Goal: Download file/media

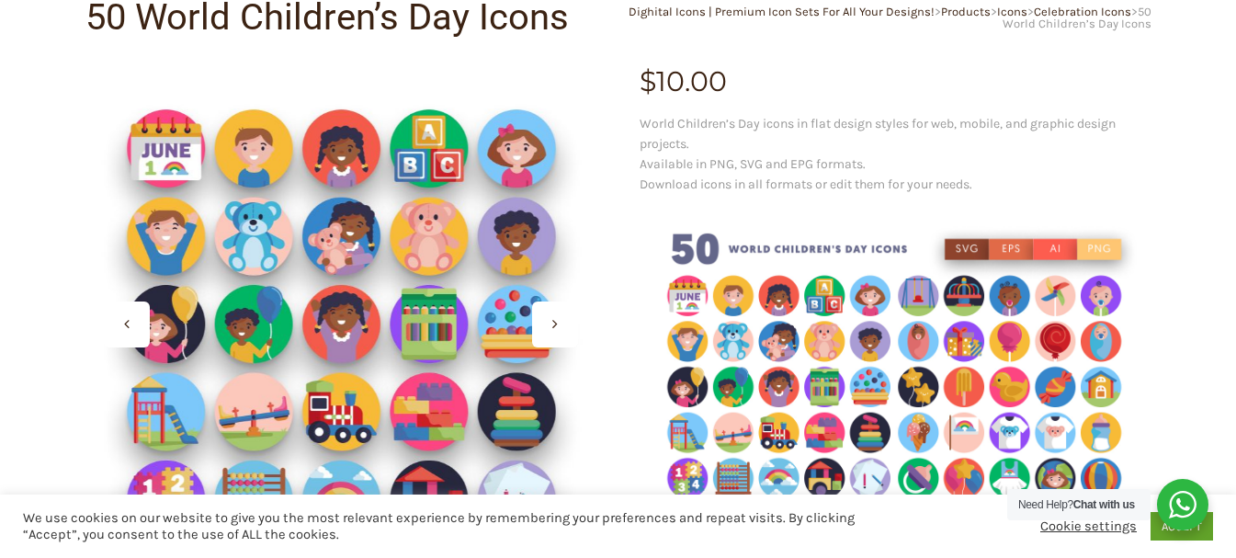
scroll to position [367, 0]
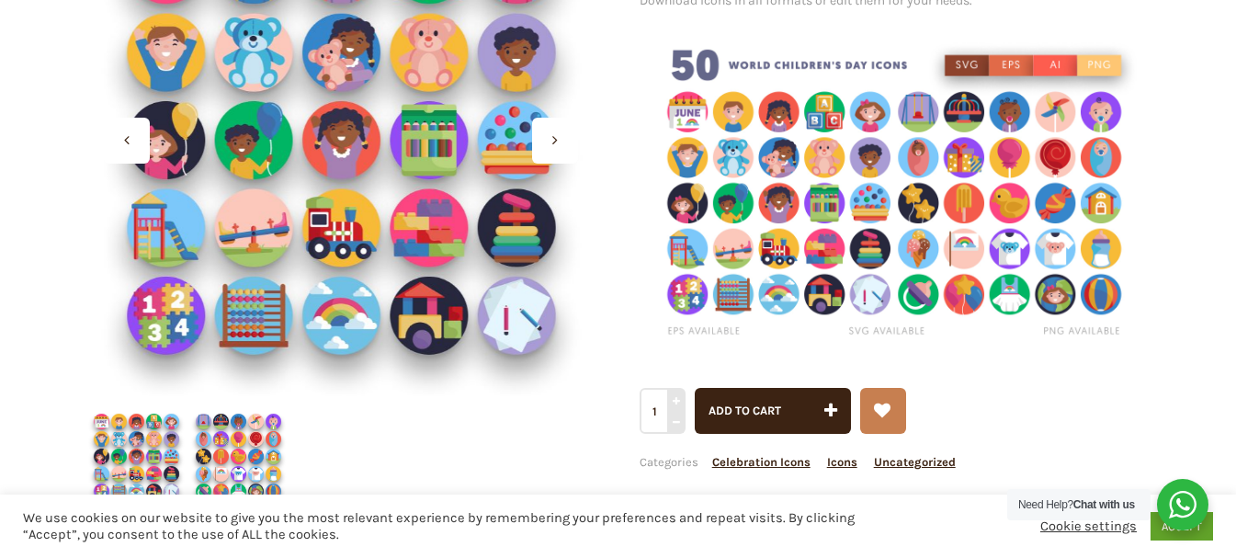
drag, startPoint x: 967, startPoint y: 171, endPoint x: 832, endPoint y: 151, distance: 136.5
click at [832, 151] on img at bounding box center [895, 194] width 512 height 341
click at [832, 150] on img at bounding box center [895, 194] width 512 height 341
click at [867, 166] on img at bounding box center [895, 194] width 512 height 341
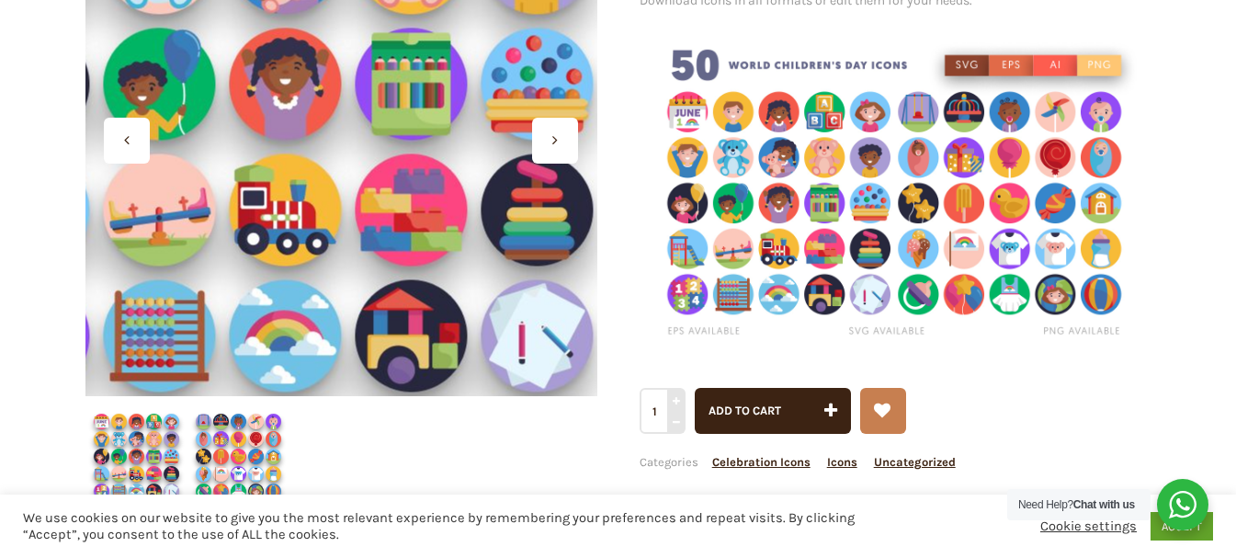
scroll to position [0, 0]
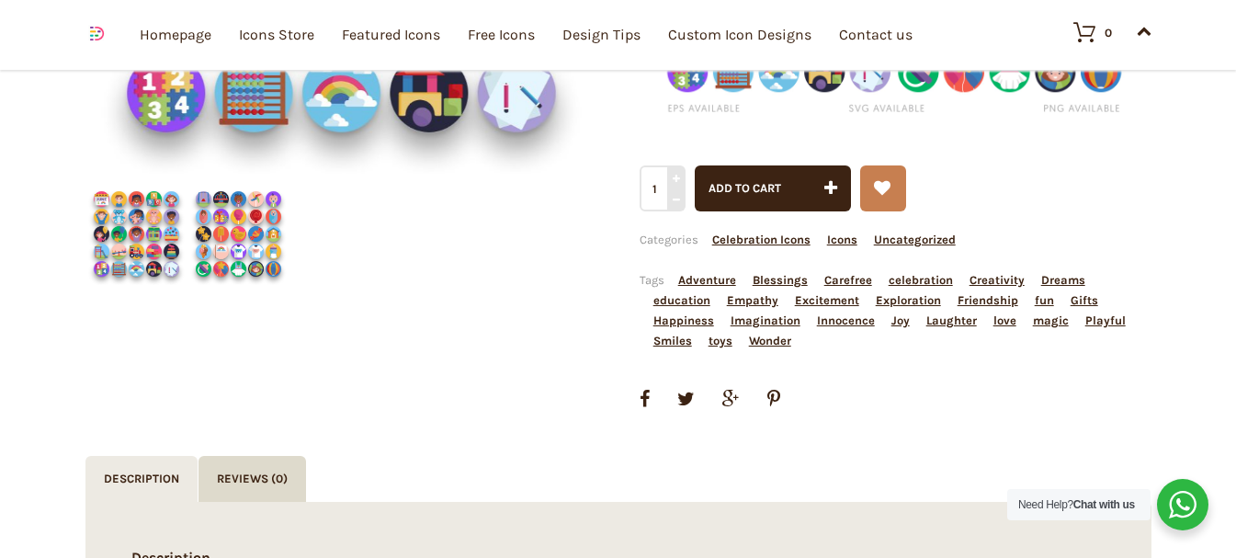
scroll to position [428, 0]
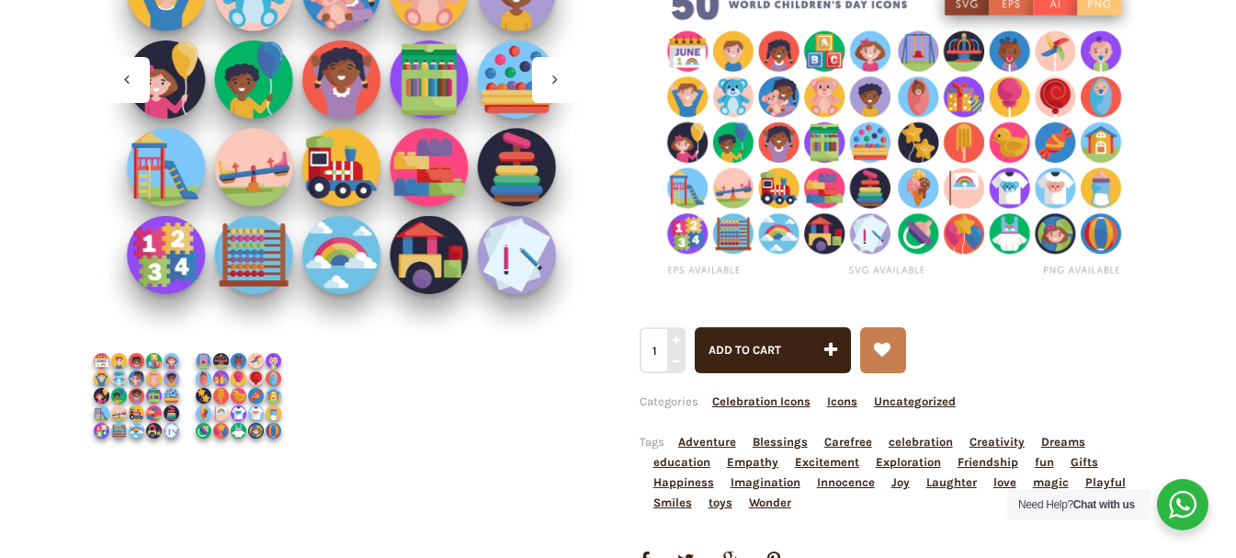
click at [241, 404] on img at bounding box center [238, 395] width 102 height 102
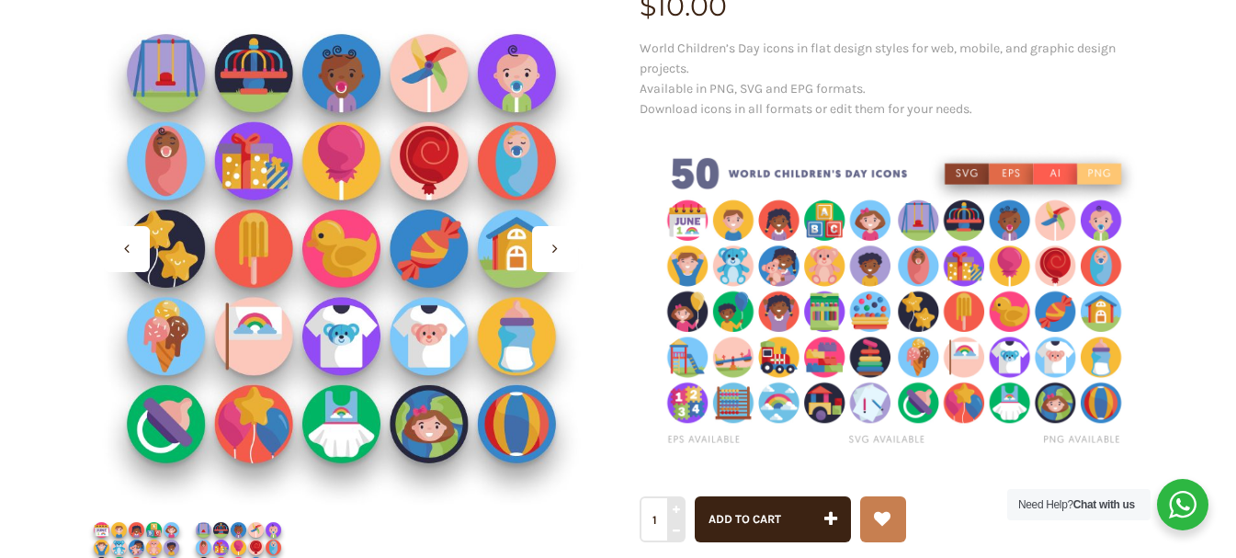
scroll to position [61, 0]
